Goal: Task Accomplishment & Management: Use online tool/utility

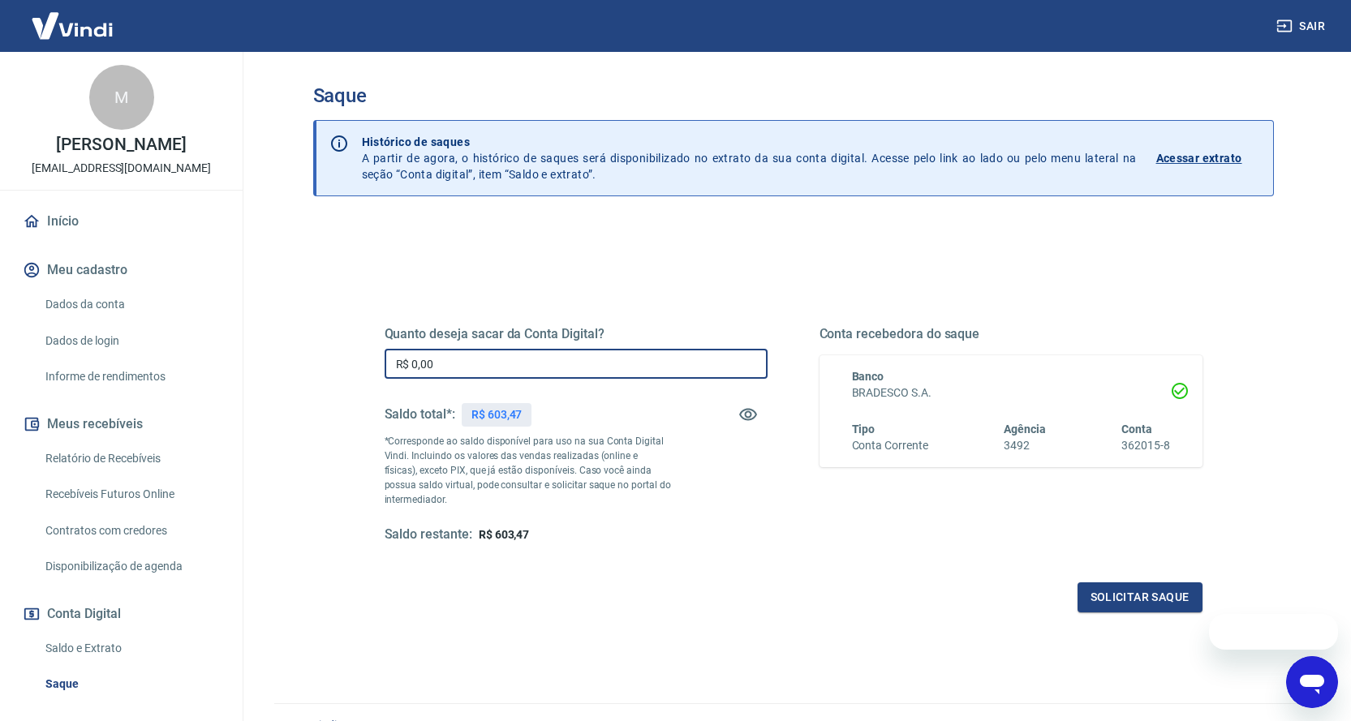
click at [532, 355] on input "R$ 0,00" at bounding box center [576, 364] width 383 height 30
type input "R$ 603,47"
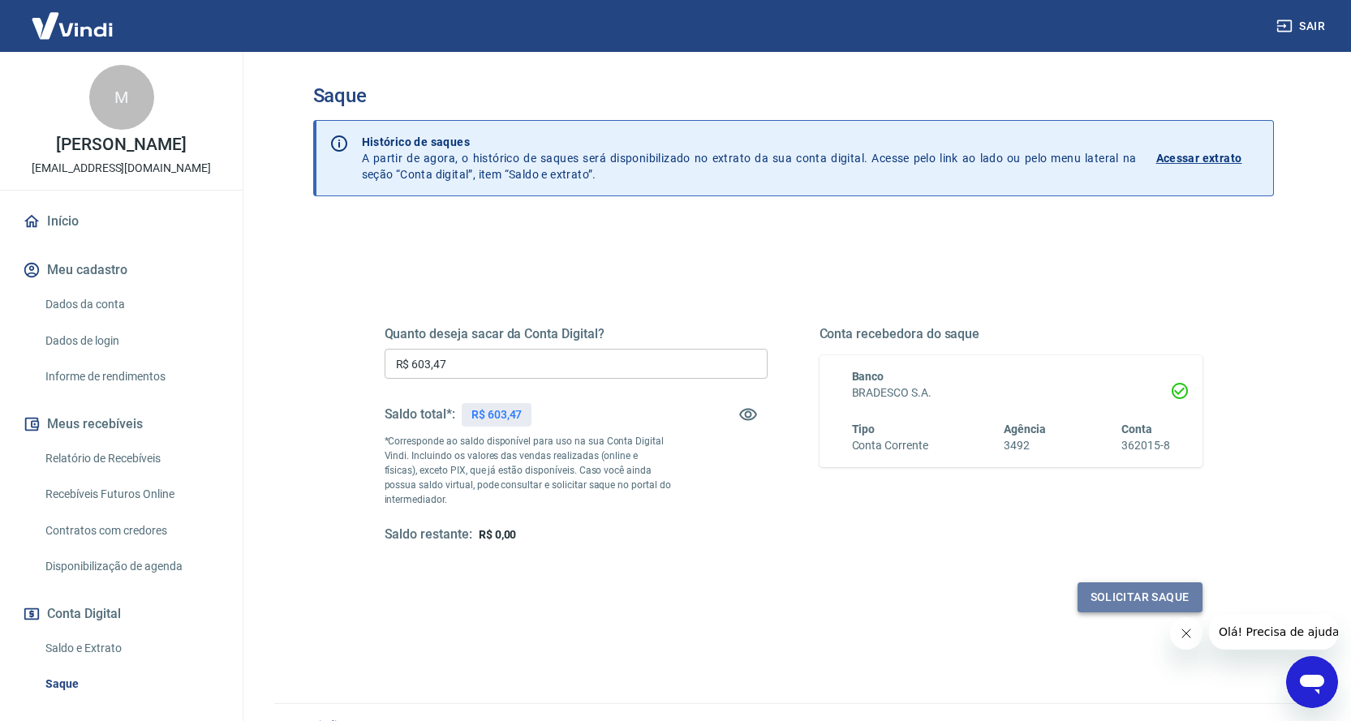
click at [1084, 587] on button "Solicitar saque" at bounding box center [1139, 598] width 125 height 30
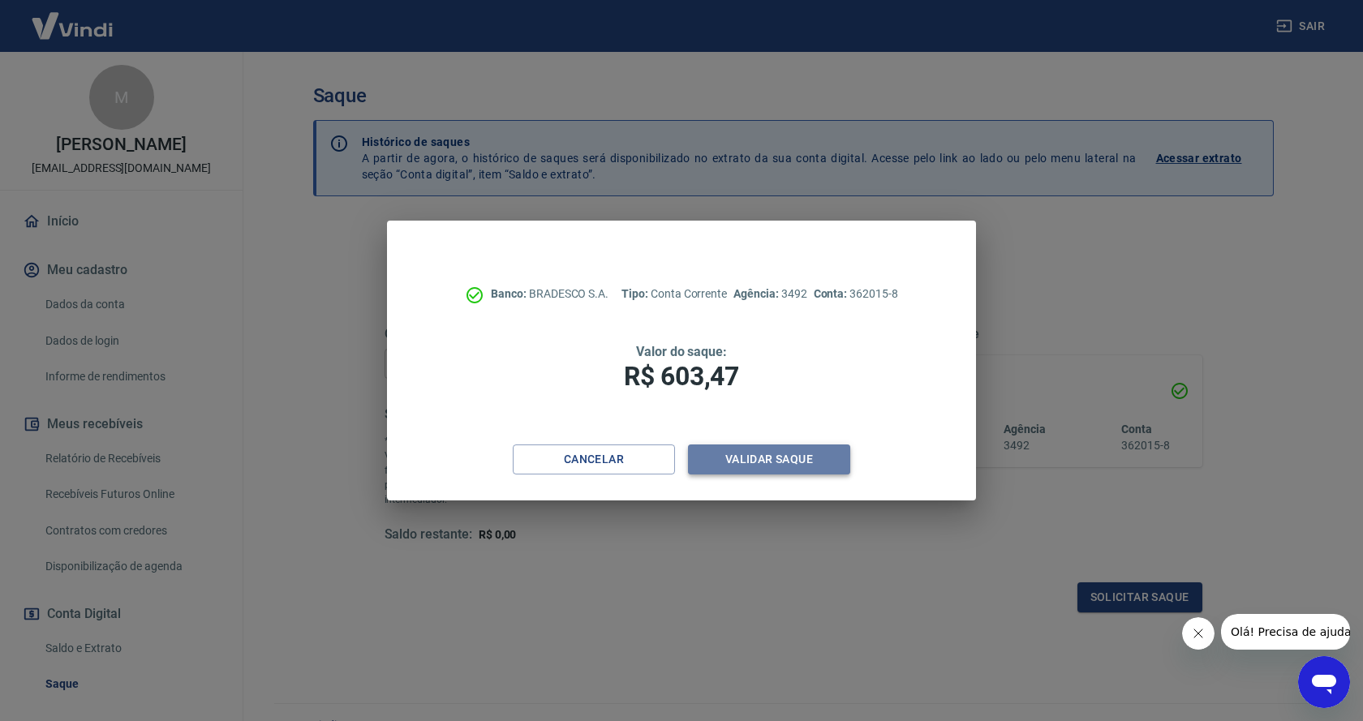
click at [759, 451] on button "Validar saque" at bounding box center [769, 460] width 162 height 30
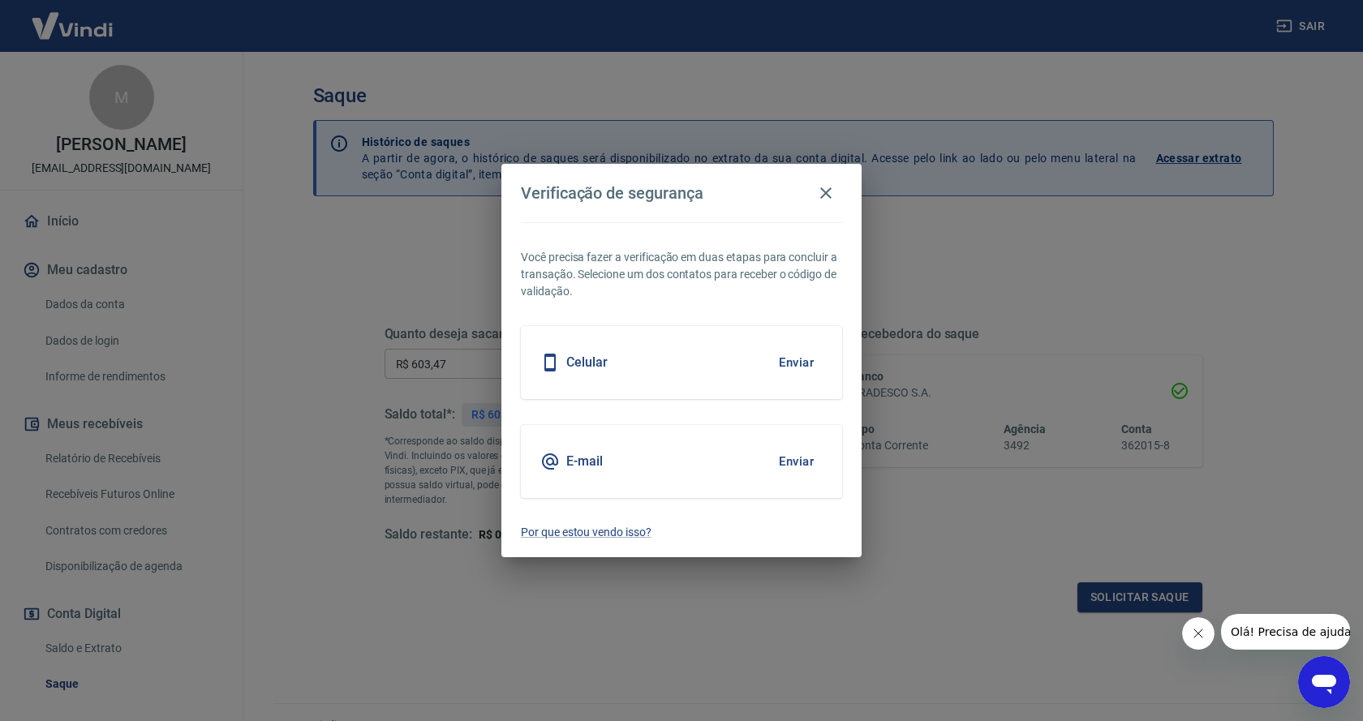
click at [793, 361] on button "Enviar" at bounding box center [796, 363] width 53 height 34
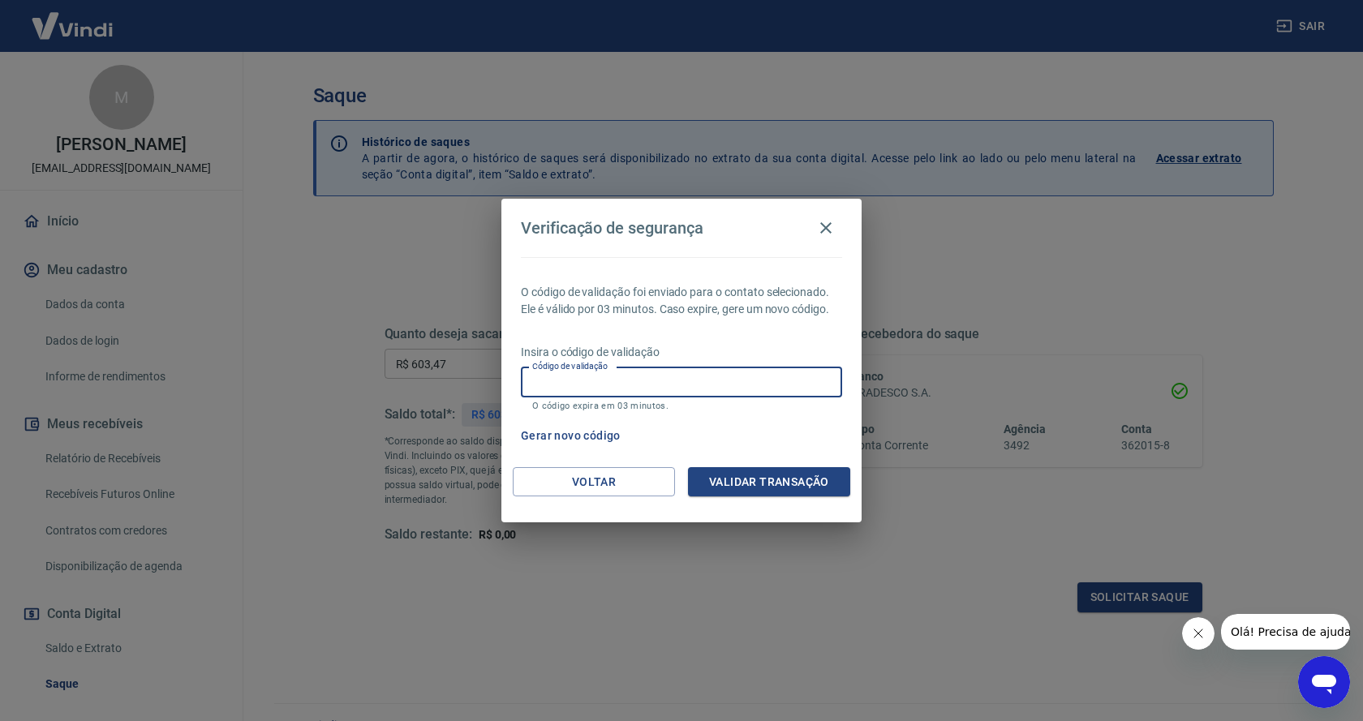
click at [807, 374] on input "Código de validação" at bounding box center [681, 383] width 321 height 30
type input "946554"
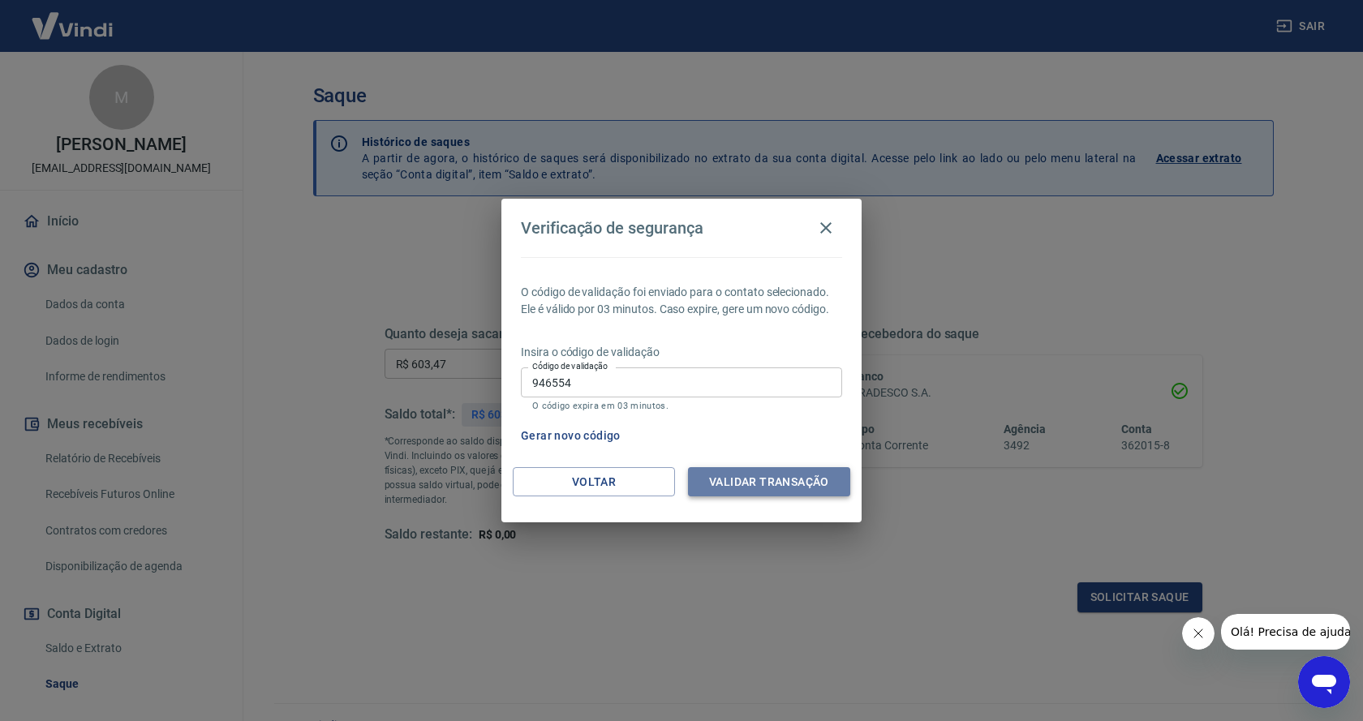
click at [791, 485] on button "Validar transação" at bounding box center [769, 482] width 162 height 30
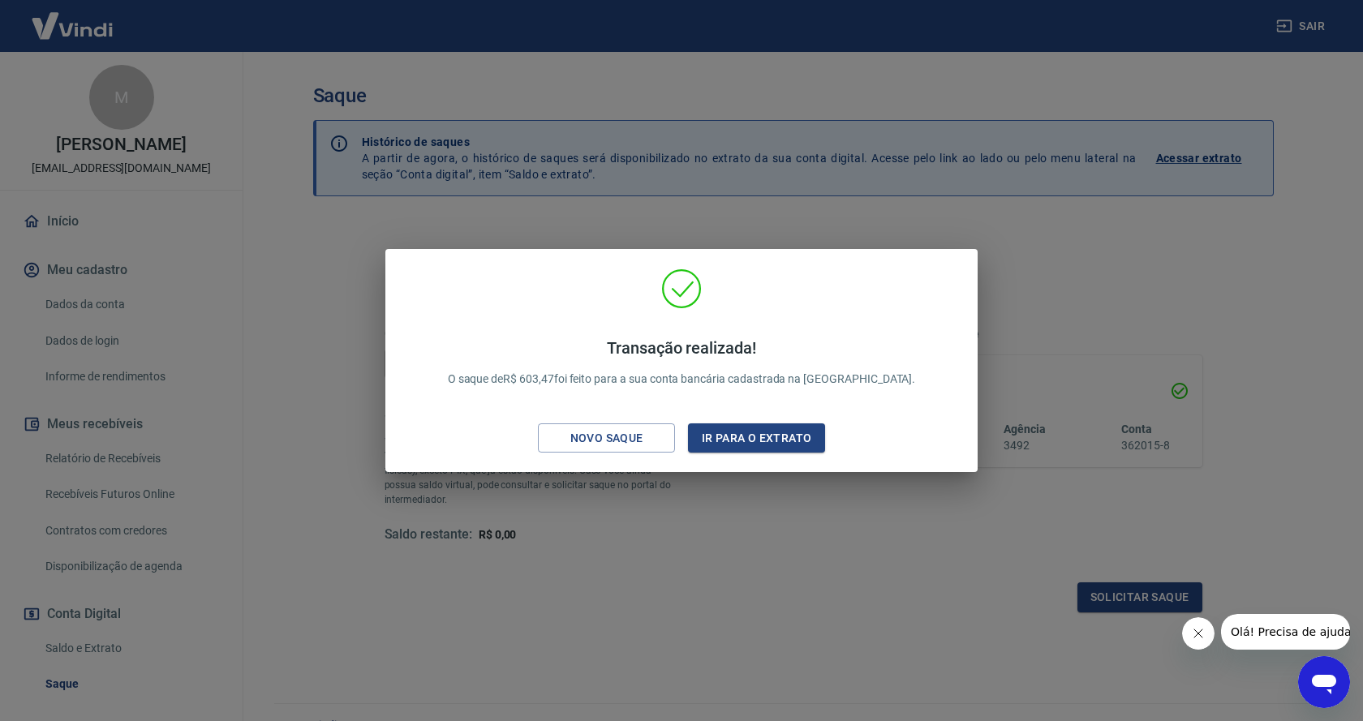
click at [58, 215] on div "Transação realizada! O saque de R$ 603,47 foi feito para a sua conta bancária c…" at bounding box center [681, 360] width 1363 height 721
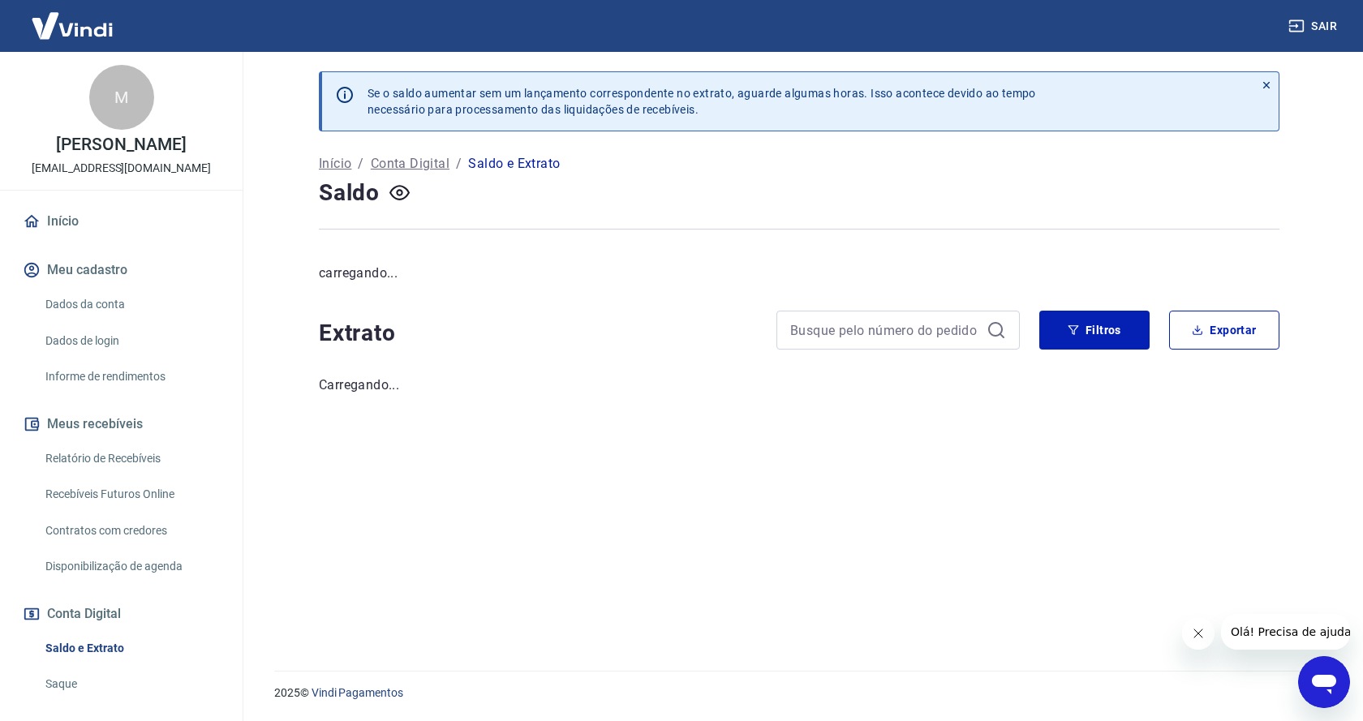
click at [58, 222] on link "Início" at bounding box center [121, 222] width 204 height 36
